Goal: Task Accomplishment & Management: Manage account settings

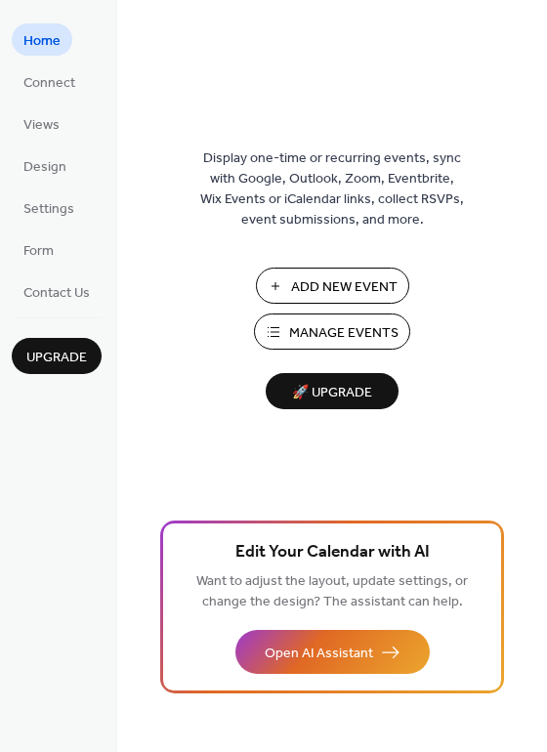
click at [355, 338] on span "Manage Events" at bounding box center [343, 333] width 109 height 21
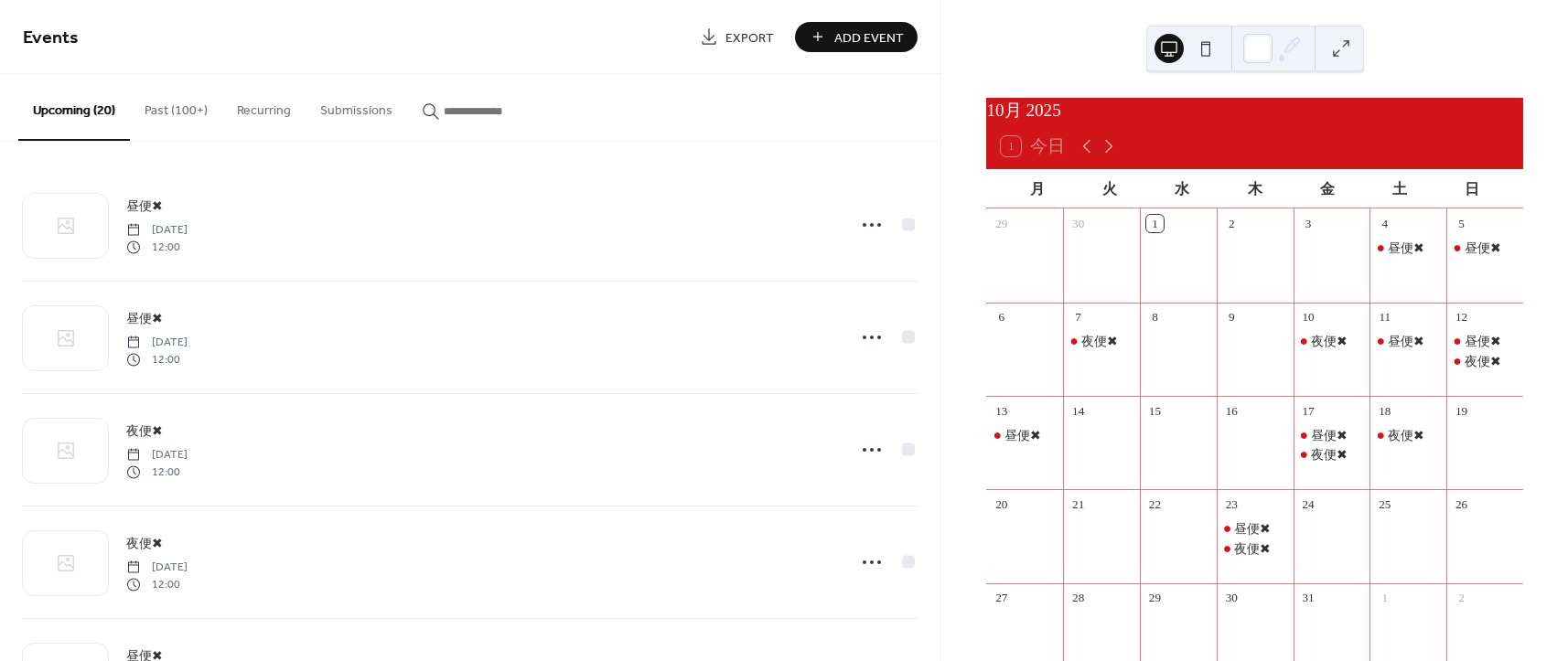
click at [851, 43] on span "Add Event" at bounding box center [869, 37] width 69 height 20
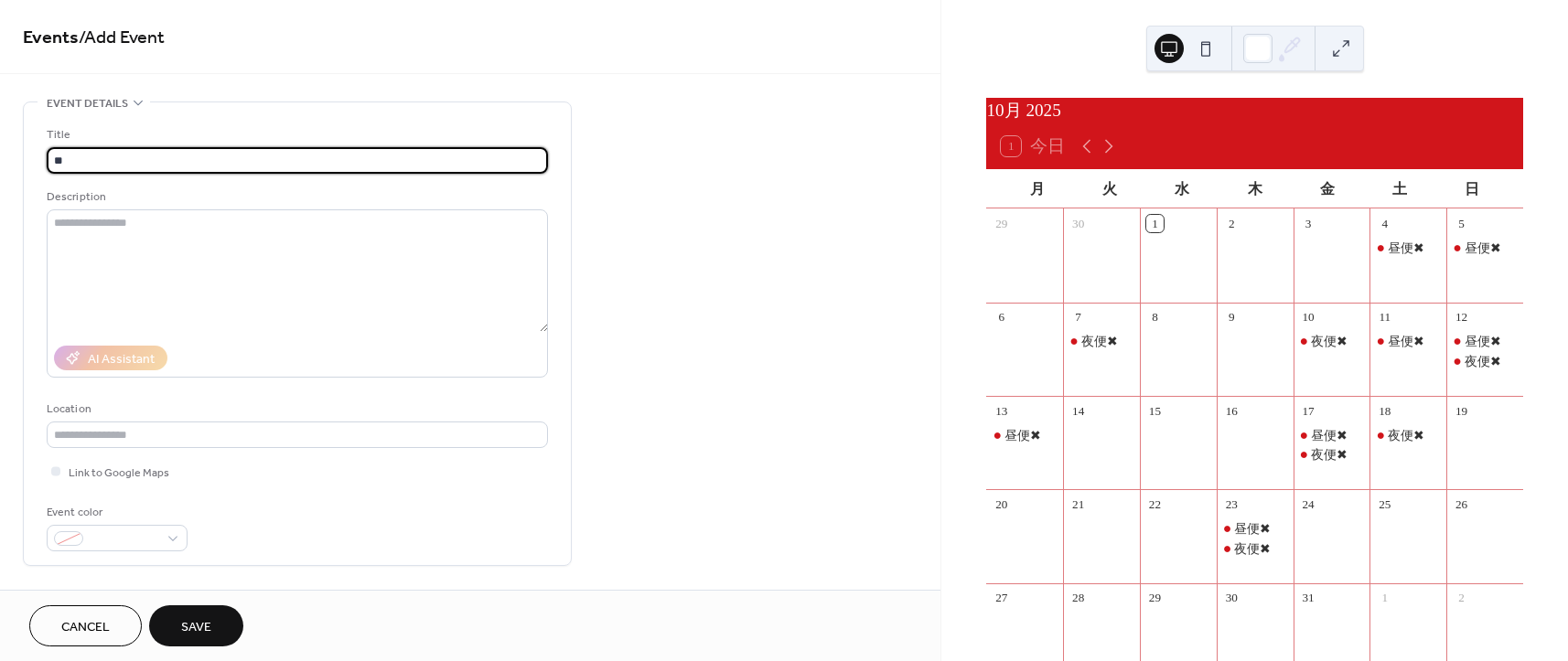
type input "*"
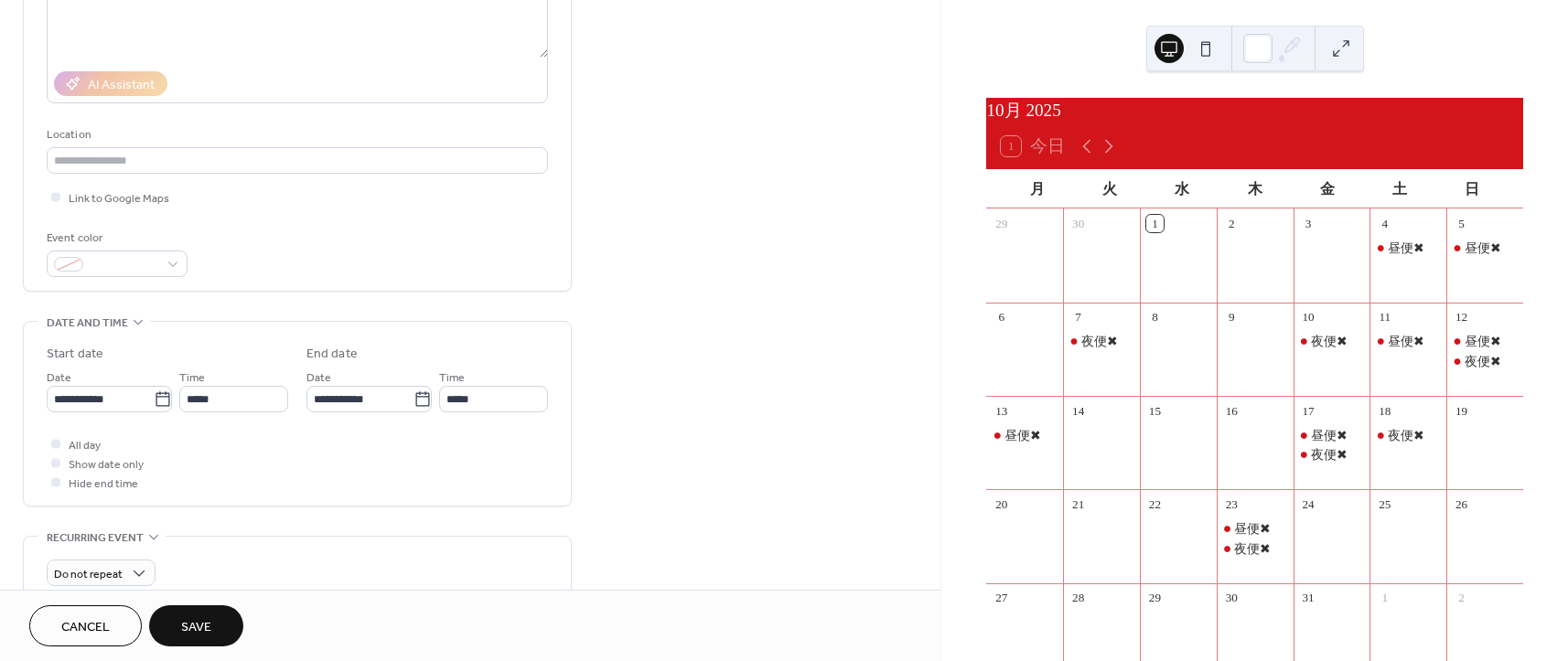
scroll to position [183, 0]
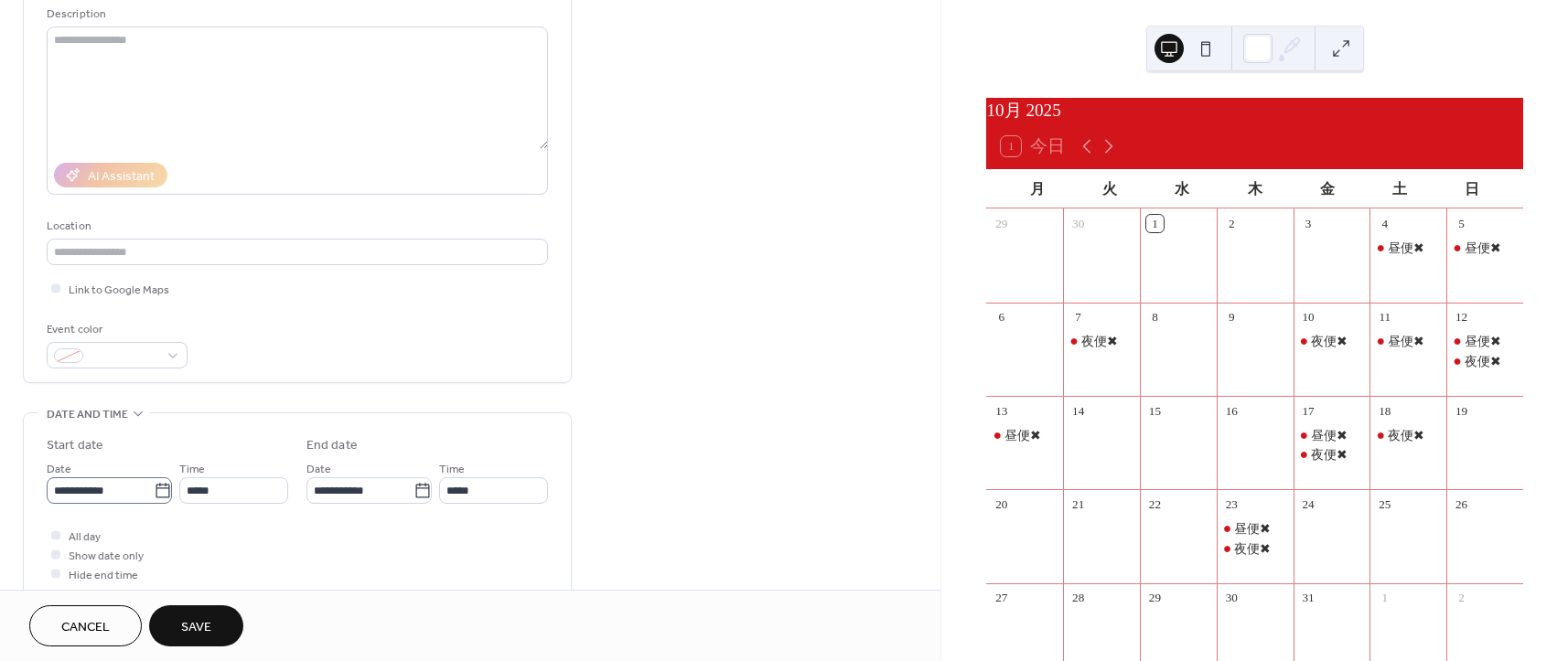
type input "***"
click at [140, 497] on input "**********" at bounding box center [100, 491] width 107 height 26
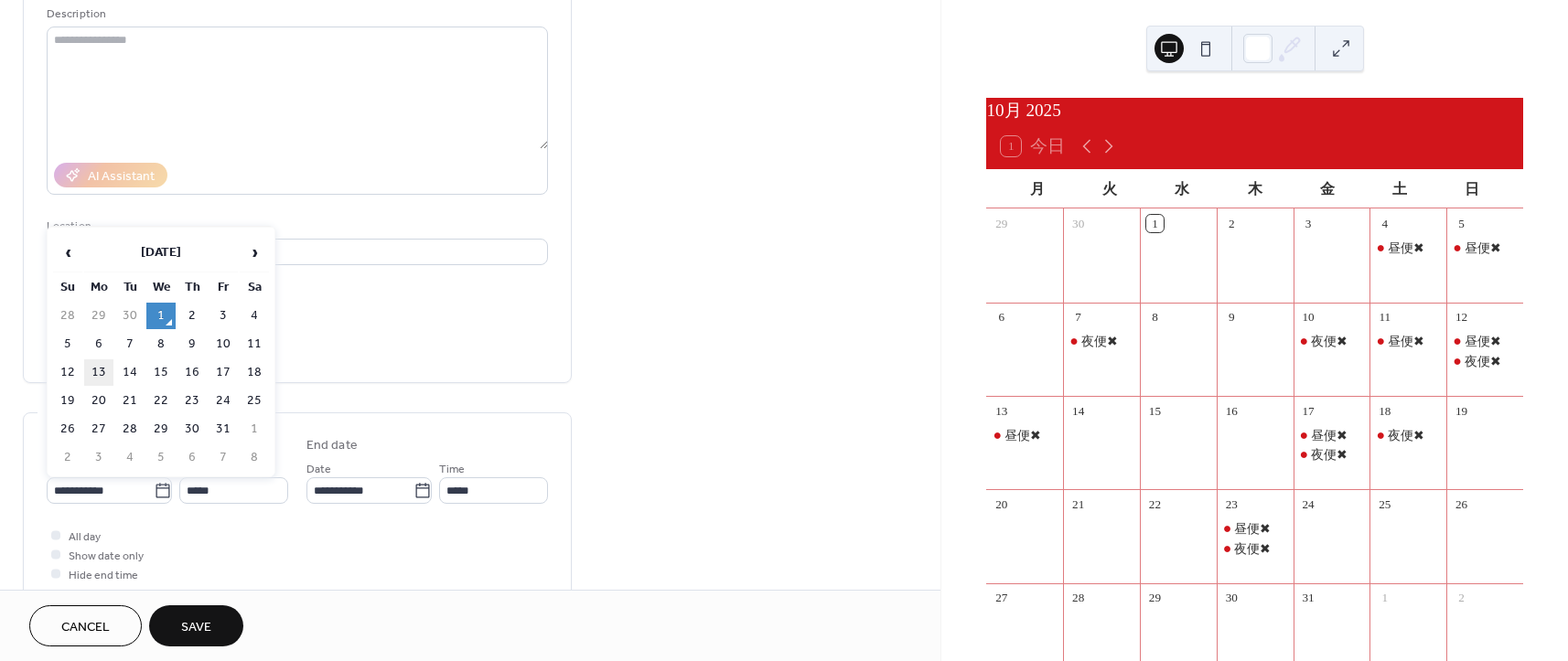
click at [97, 374] on td "13" at bounding box center [98, 373] width 29 height 26
type input "**********"
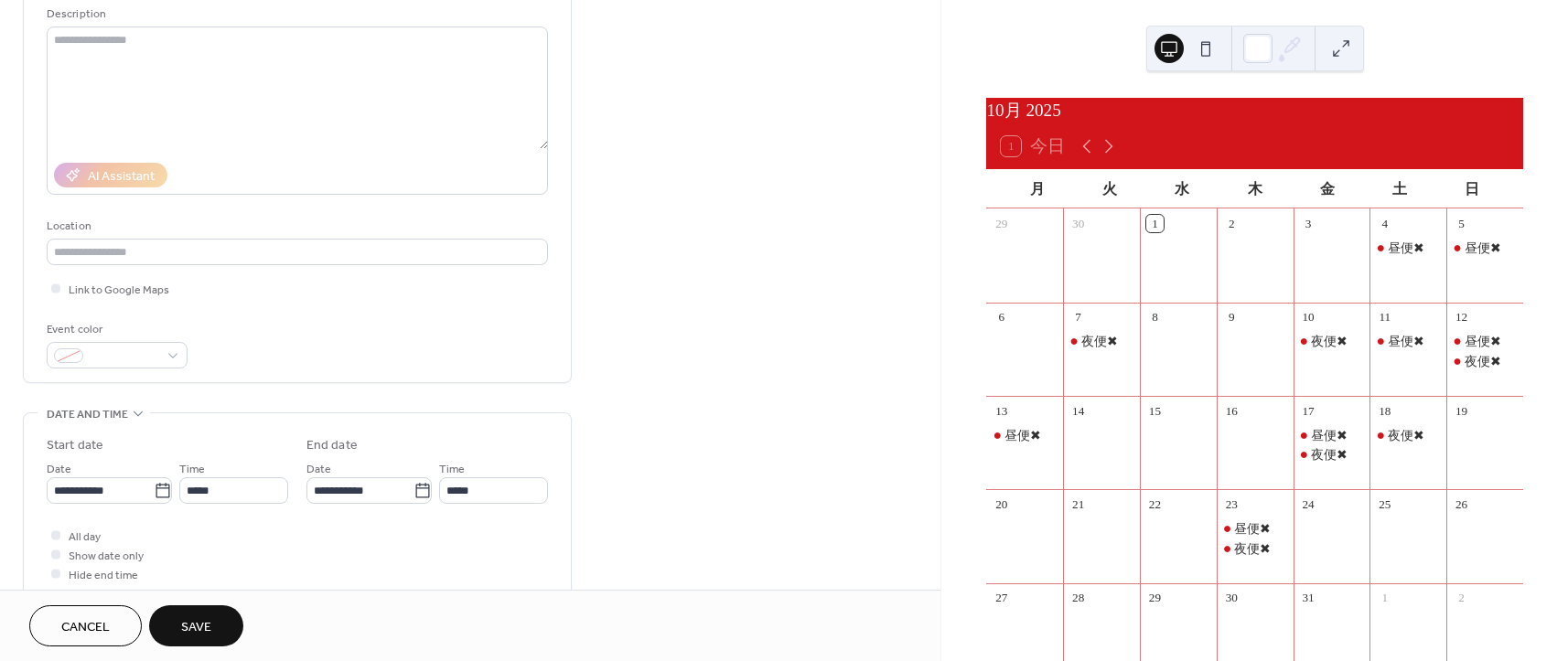
click at [206, 631] on span "Save" at bounding box center [196, 627] width 30 height 20
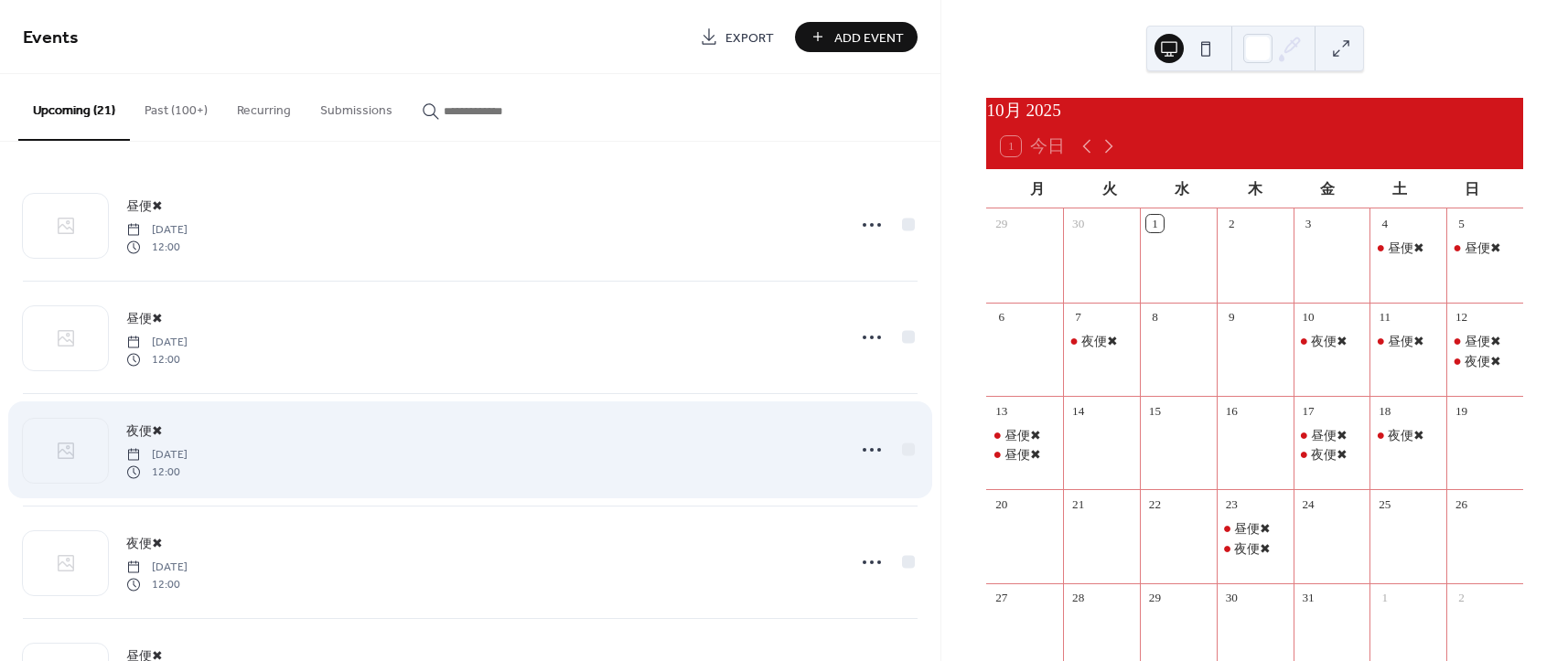
scroll to position [92, 0]
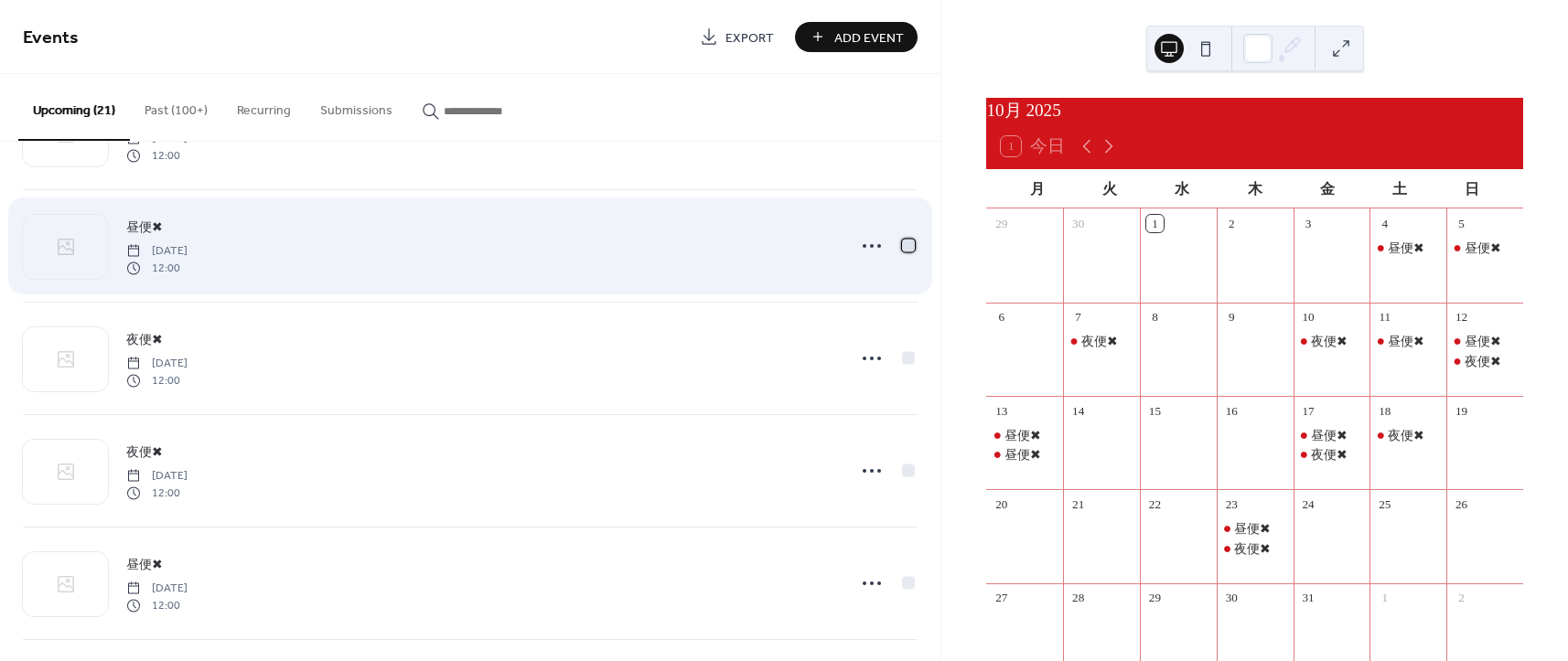
click at [902, 246] on div at bounding box center [909, 245] width 13 height 13
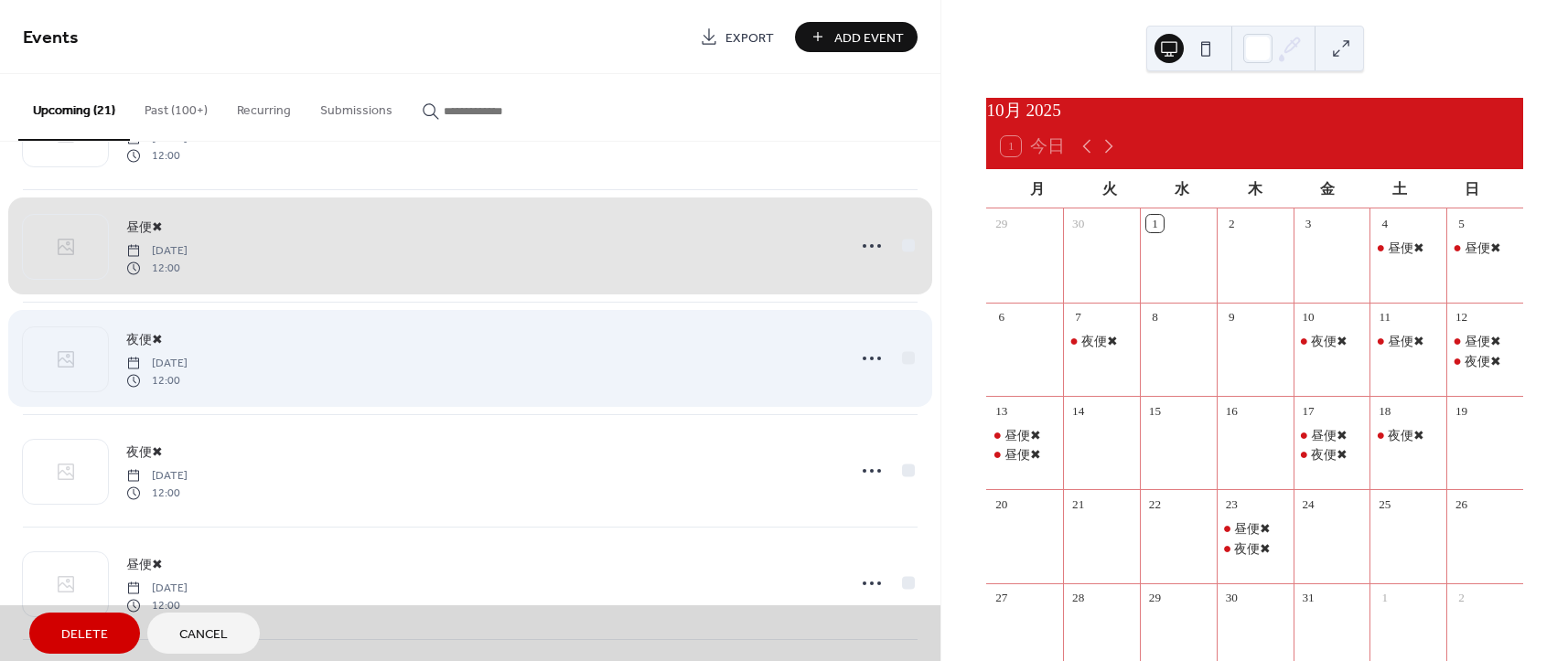
click at [680, 350] on div "夜便✖ Tuesday, October 7, 2025 12:00" at bounding box center [469, 358] width 895 height 112
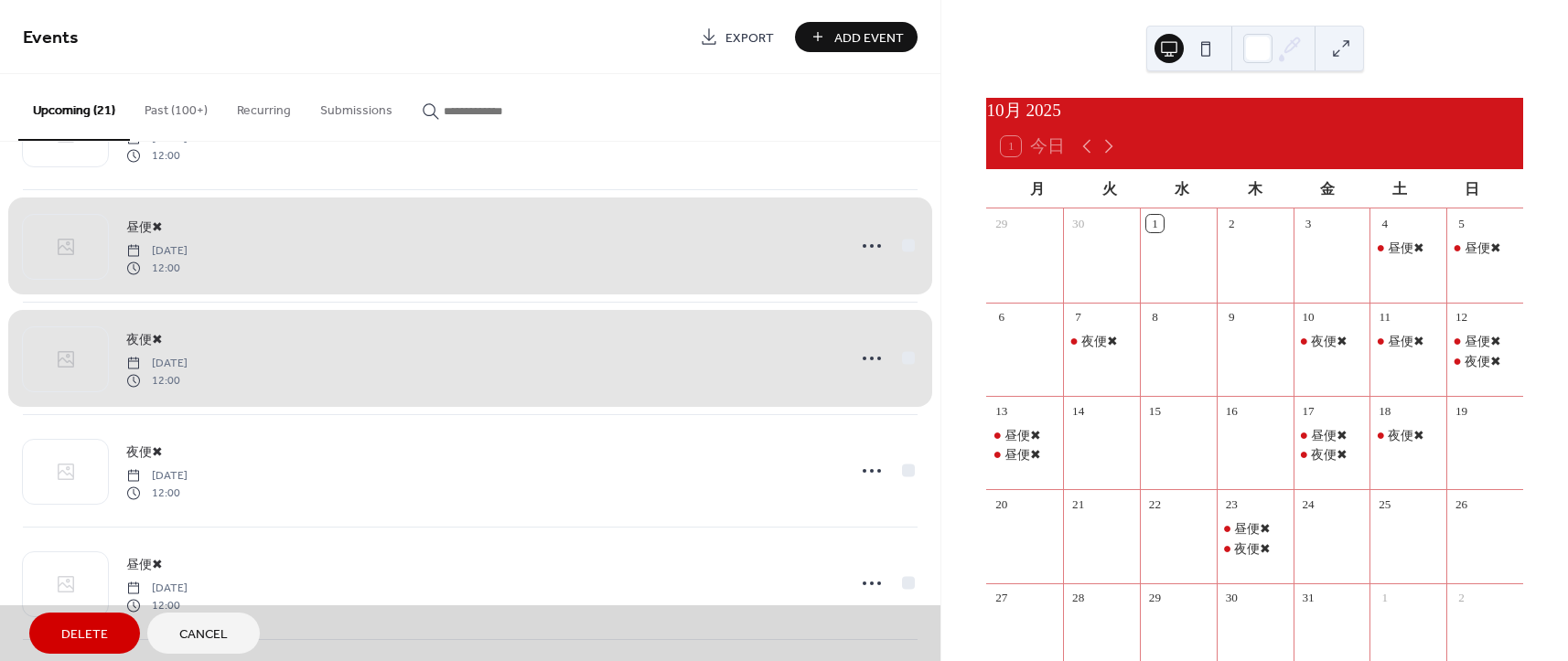
click at [758, 110] on div "Upcoming (21) Past (100+) Recurring Submissions" at bounding box center [470, 108] width 940 height 67
click at [903, 359] on div "夜便✖ Tuesday, October 7, 2025 12:00" at bounding box center [469, 358] width 895 height 112
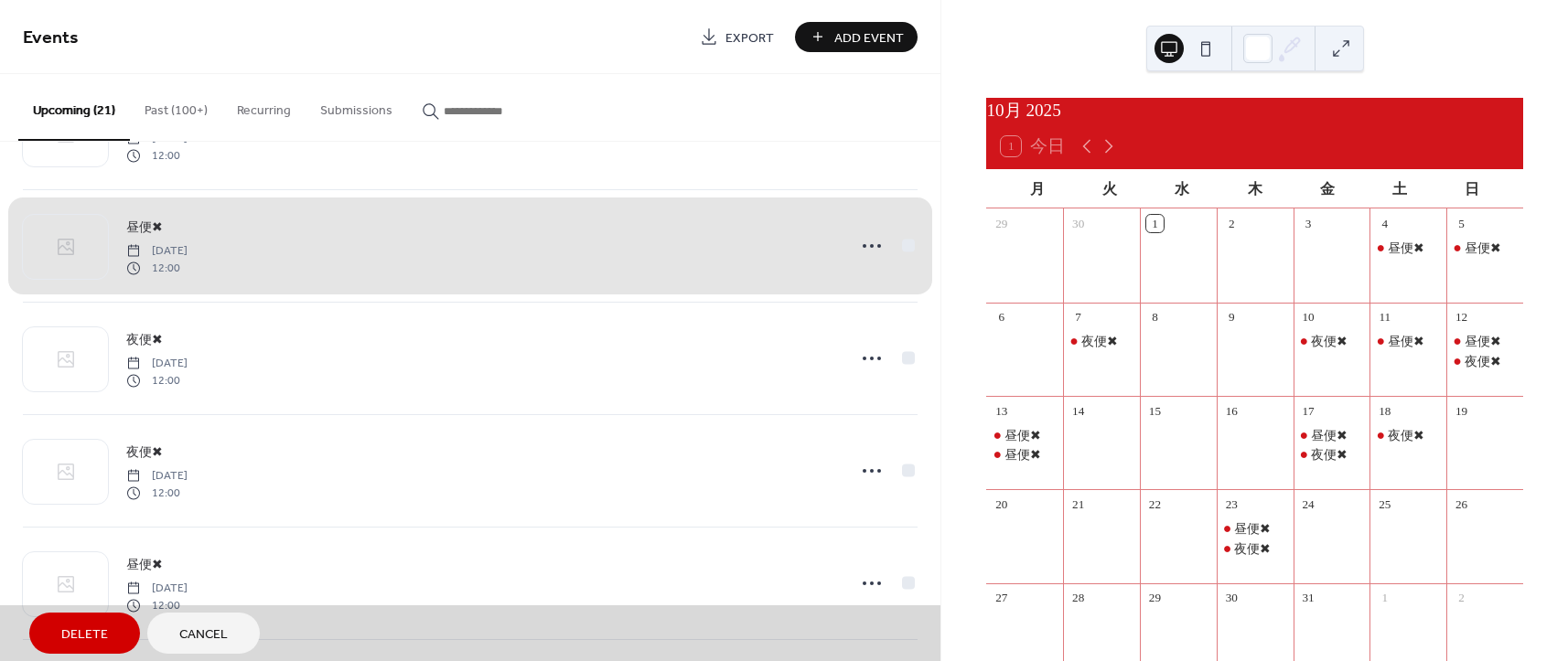
click at [902, 240] on div "昼便✖ Sunday, October 5, 2025 12:00" at bounding box center [469, 245] width 895 height 112
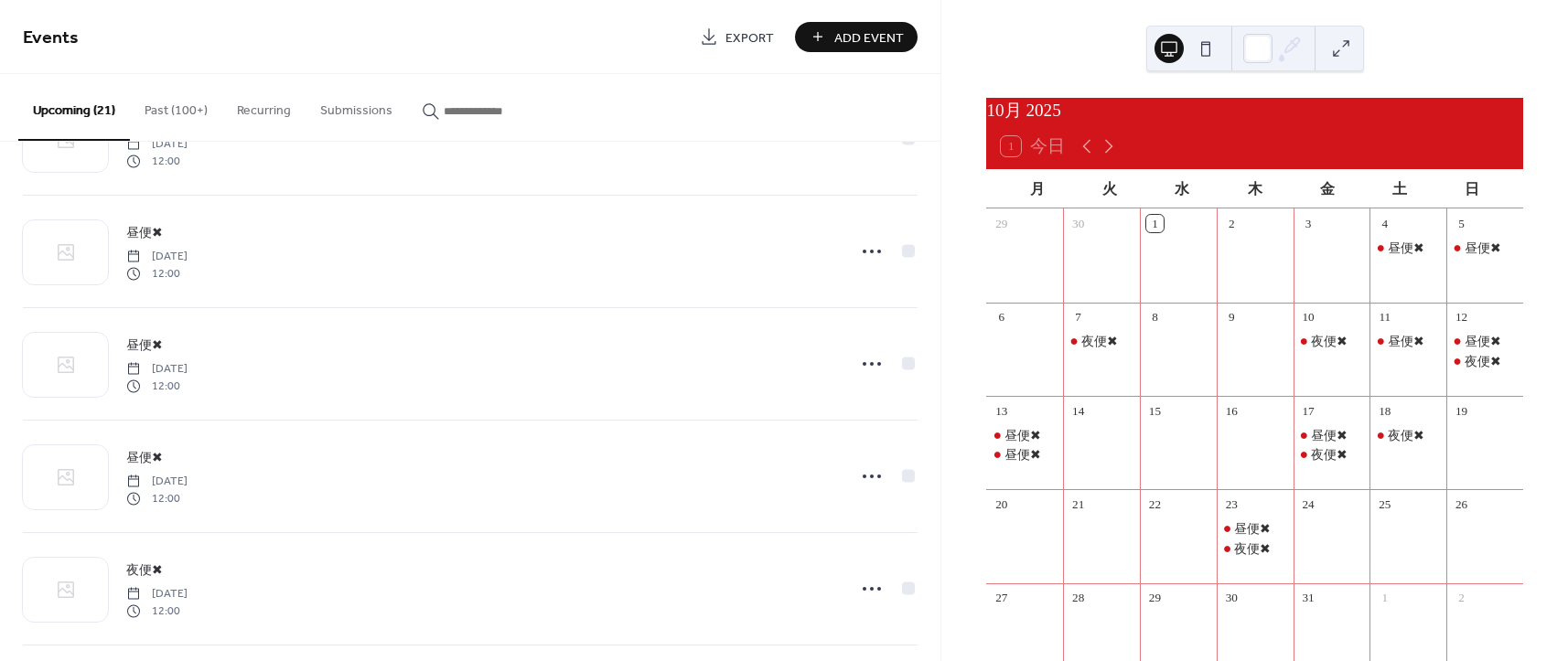
scroll to position [808, 0]
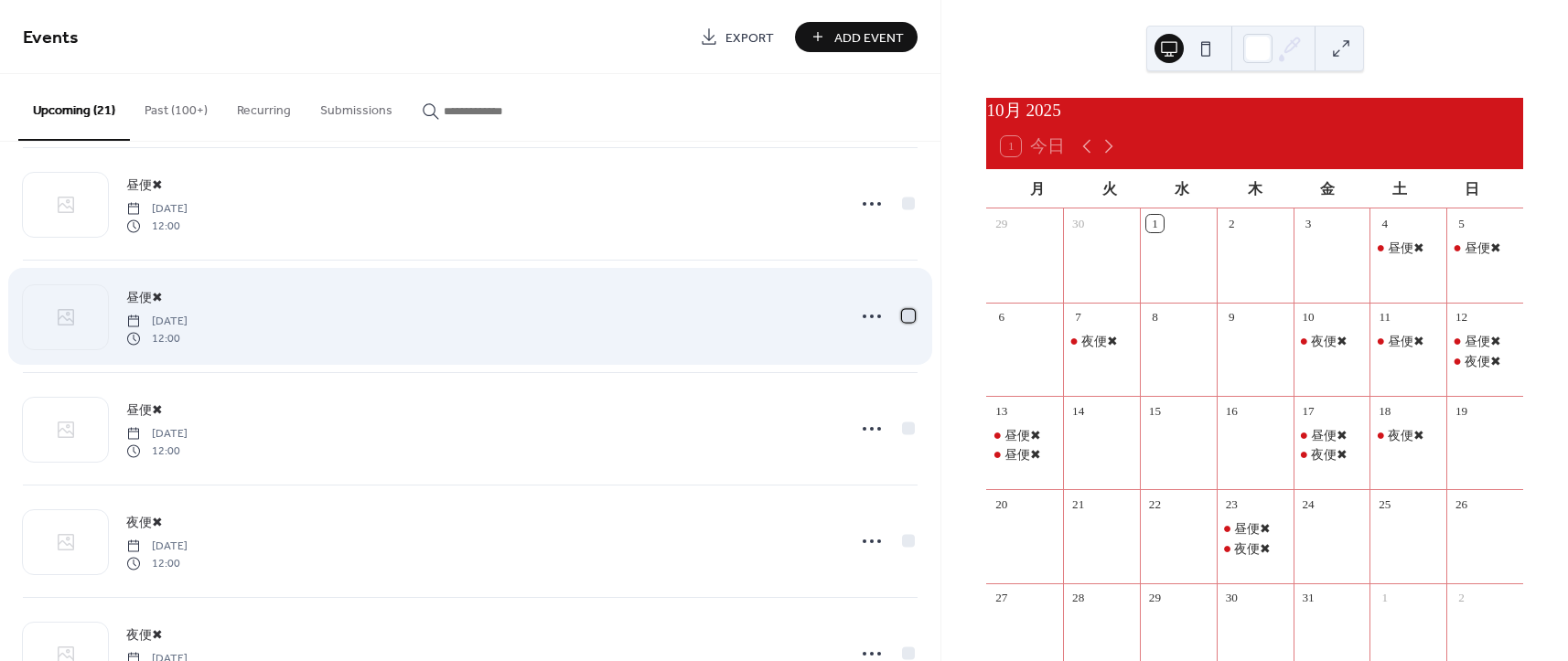
click at [904, 316] on div at bounding box center [909, 316] width 13 height 13
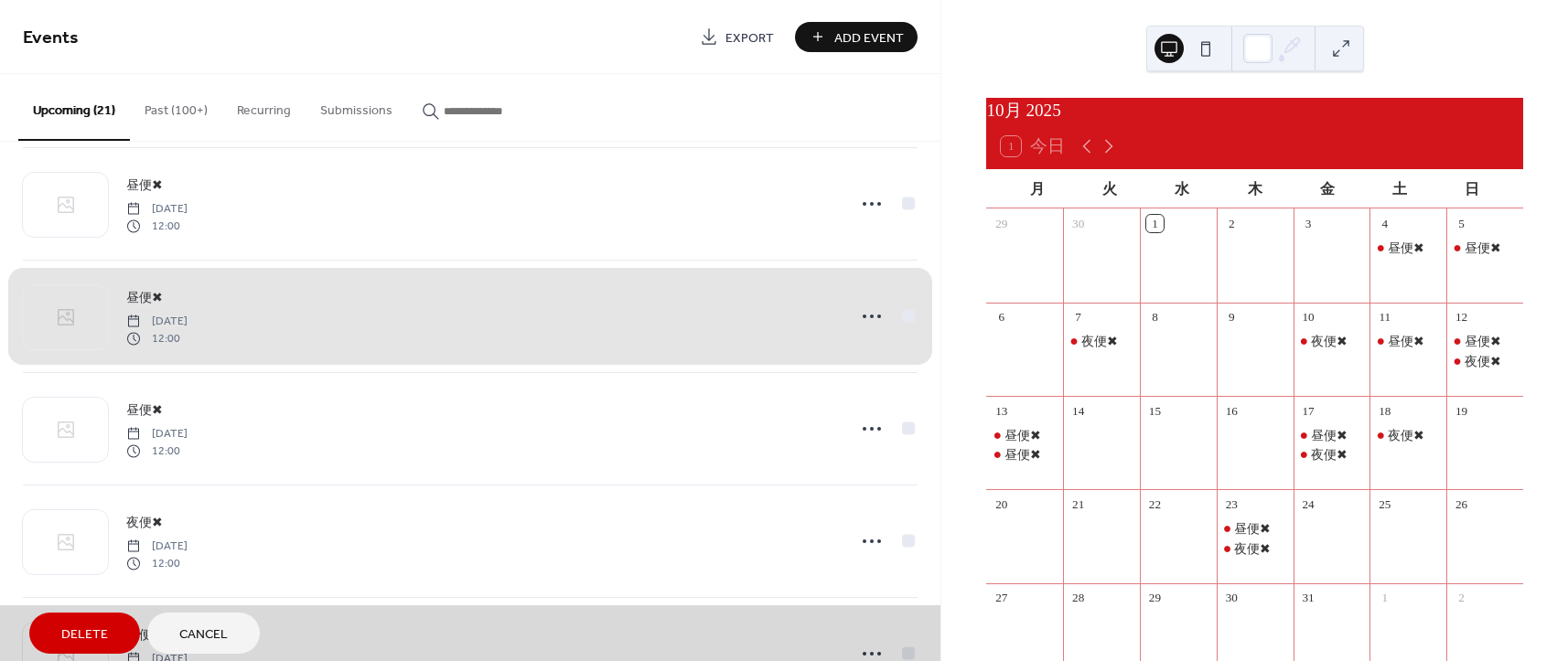
click at [904, 316] on div "昼便✖ Monday, October 13, 2025 12:00" at bounding box center [469, 316] width 895 height 112
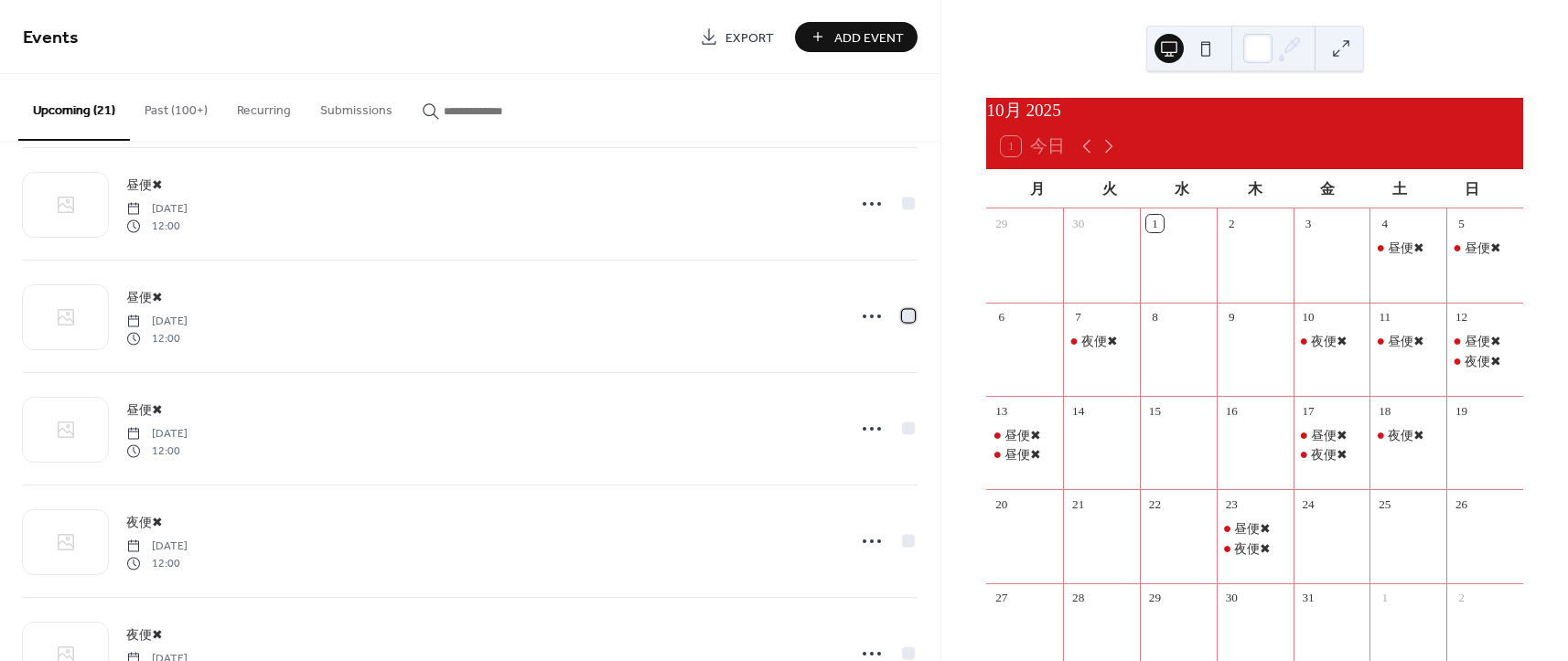
click at [904, 316] on div at bounding box center [909, 316] width 13 height 13
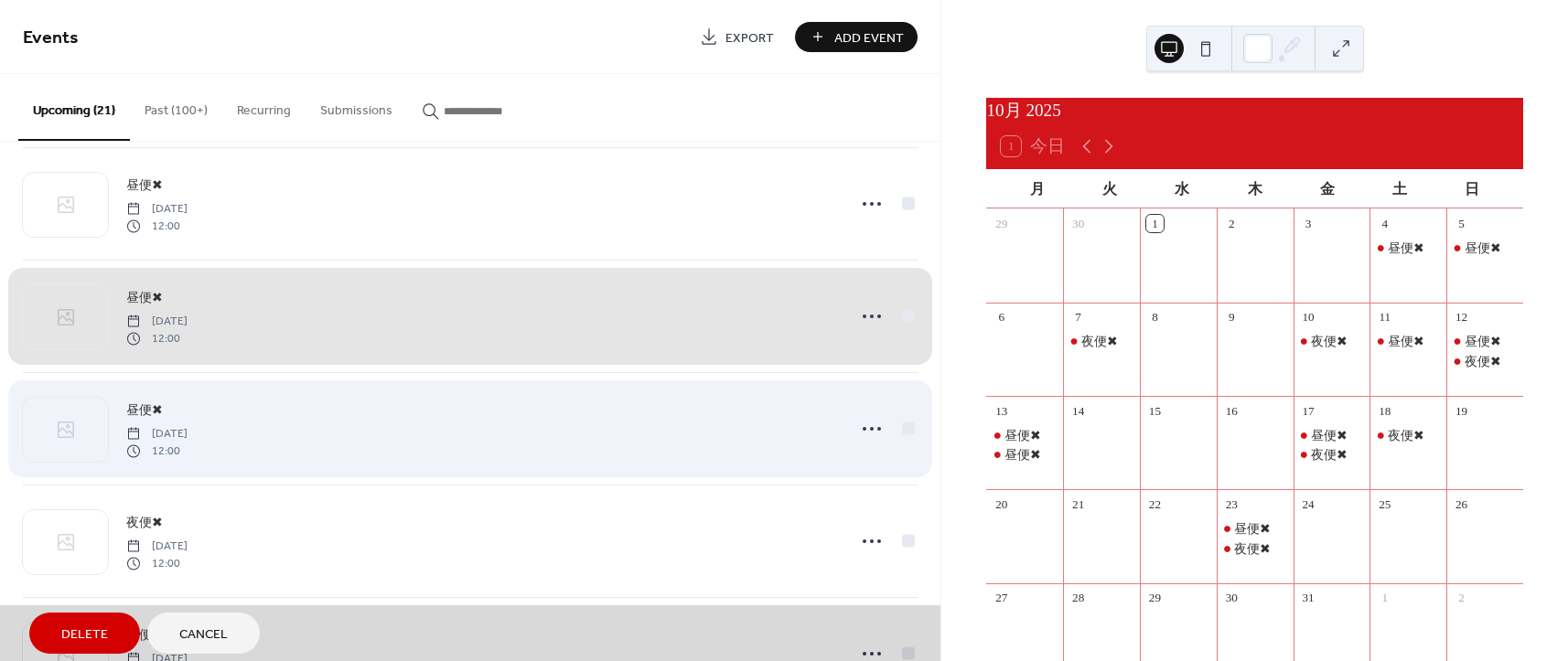
click at [902, 433] on div "昼便✖ Friday, October 17, 2025 12:00" at bounding box center [469, 428] width 895 height 112
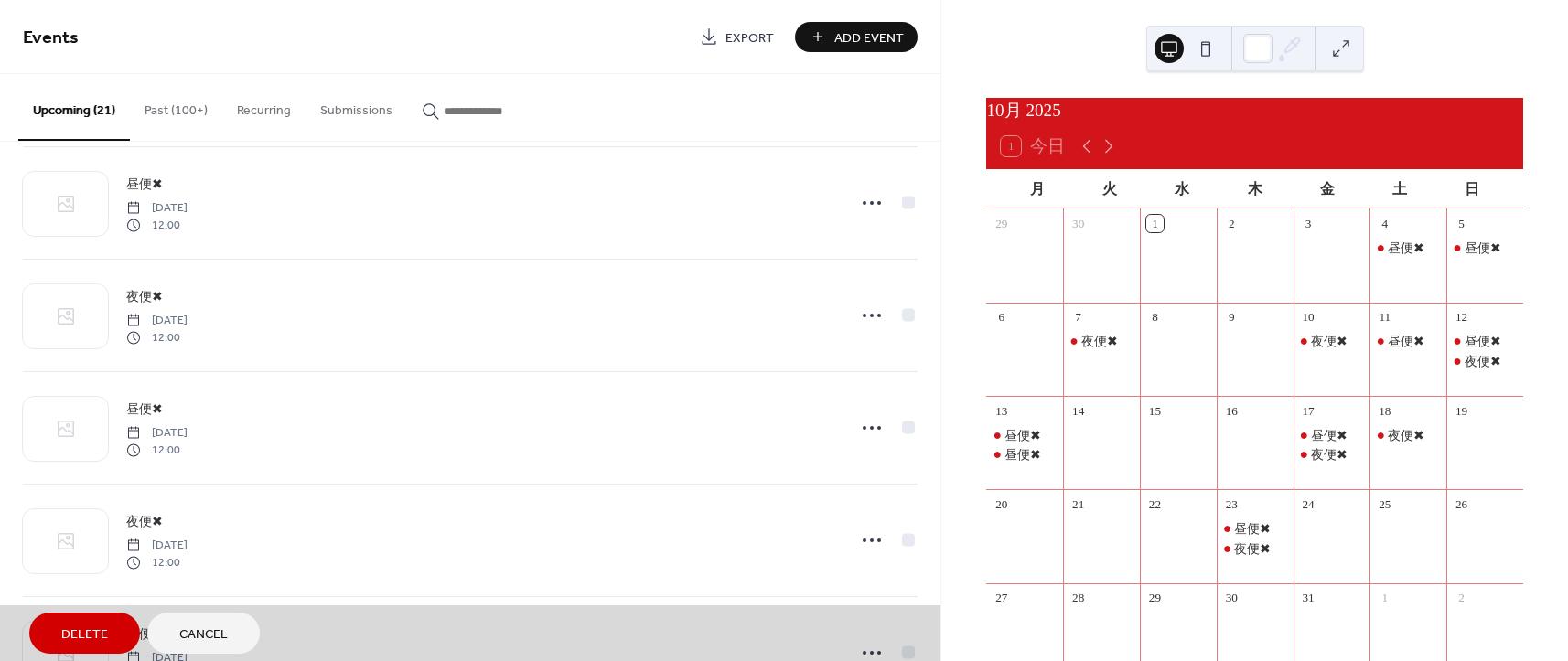
scroll to position [1777, 0]
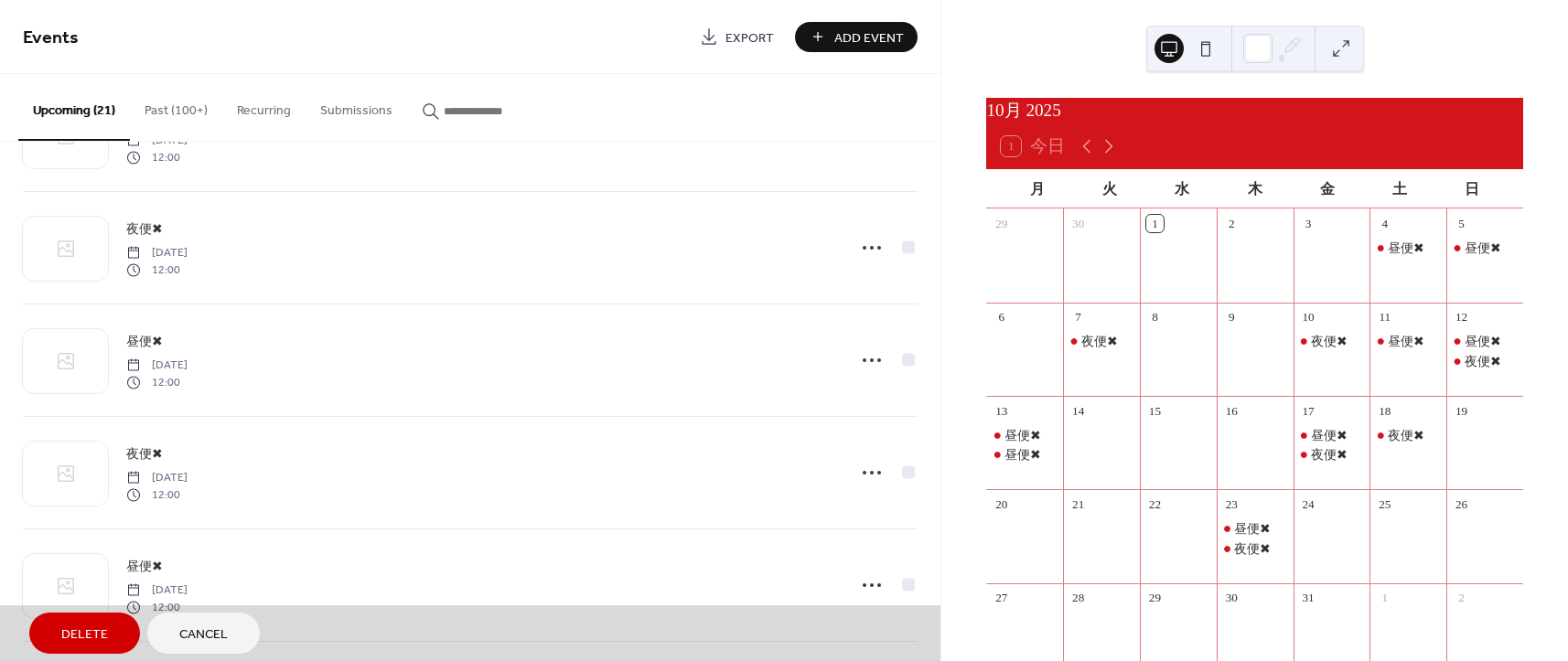
click at [82, 634] on span "Delete" at bounding box center [84, 635] width 47 height 20
